Goal: Task Accomplishment & Management: Manage account settings

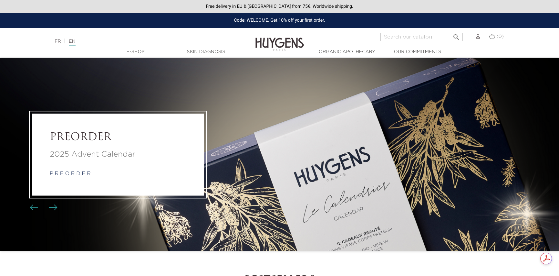
click at [478, 37] on img at bounding box center [478, 36] width 5 height 5
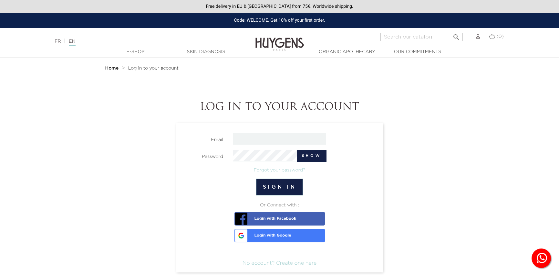
click at [261, 135] on input "email" at bounding box center [279, 138] width 93 height 11
click at [245, 140] on input "email" at bounding box center [279, 138] width 93 height 11
type input "[EMAIL_ADDRESS][DOMAIN_NAME]"
click at [279, 183] on button "Sign in" at bounding box center [279, 186] width 47 height 17
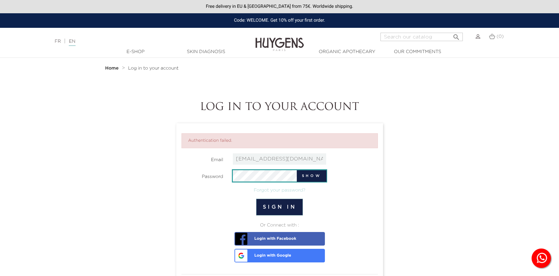
click at [213, 175] on div "Password Show" at bounding box center [280, 176] width 206 height 12
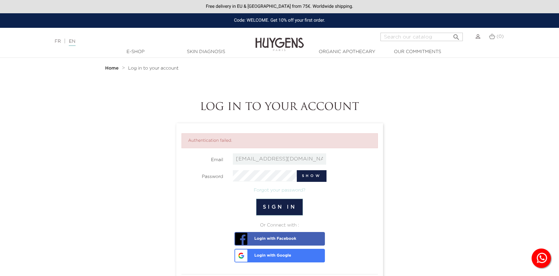
click at [278, 204] on button "Sign in" at bounding box center [279, 206] width 47 height 17
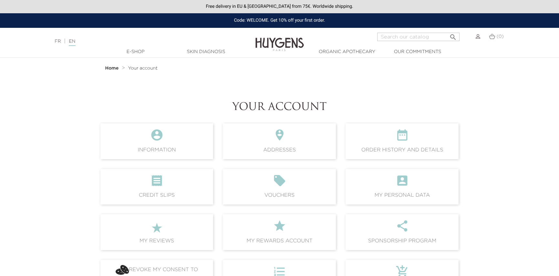
click at [272, 145] on icon "" at bounding box center [279, 136] width 103 height 17
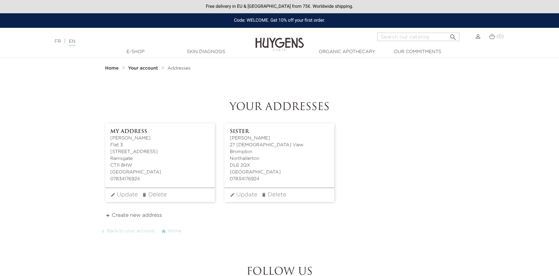
click at [111, 68] on strong "Home" at bounding box center [112, 68] width 14 height 5
